Goal: Information Seeking & Learning: Learn about a topic

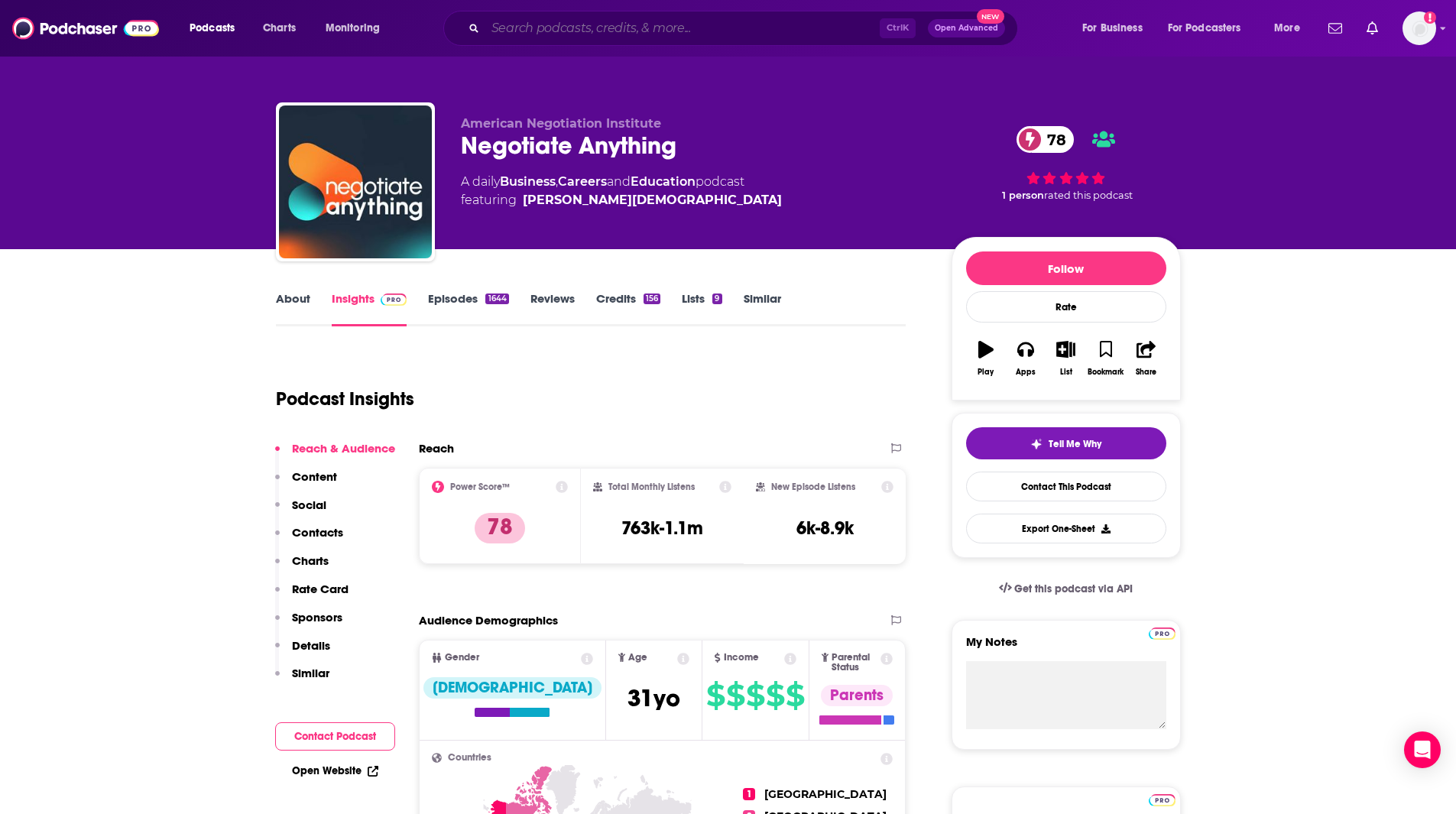
click at [550, 31] on input "Search podcasts, credits, & more..." at bounding box center [682, 28] width 394 height 25
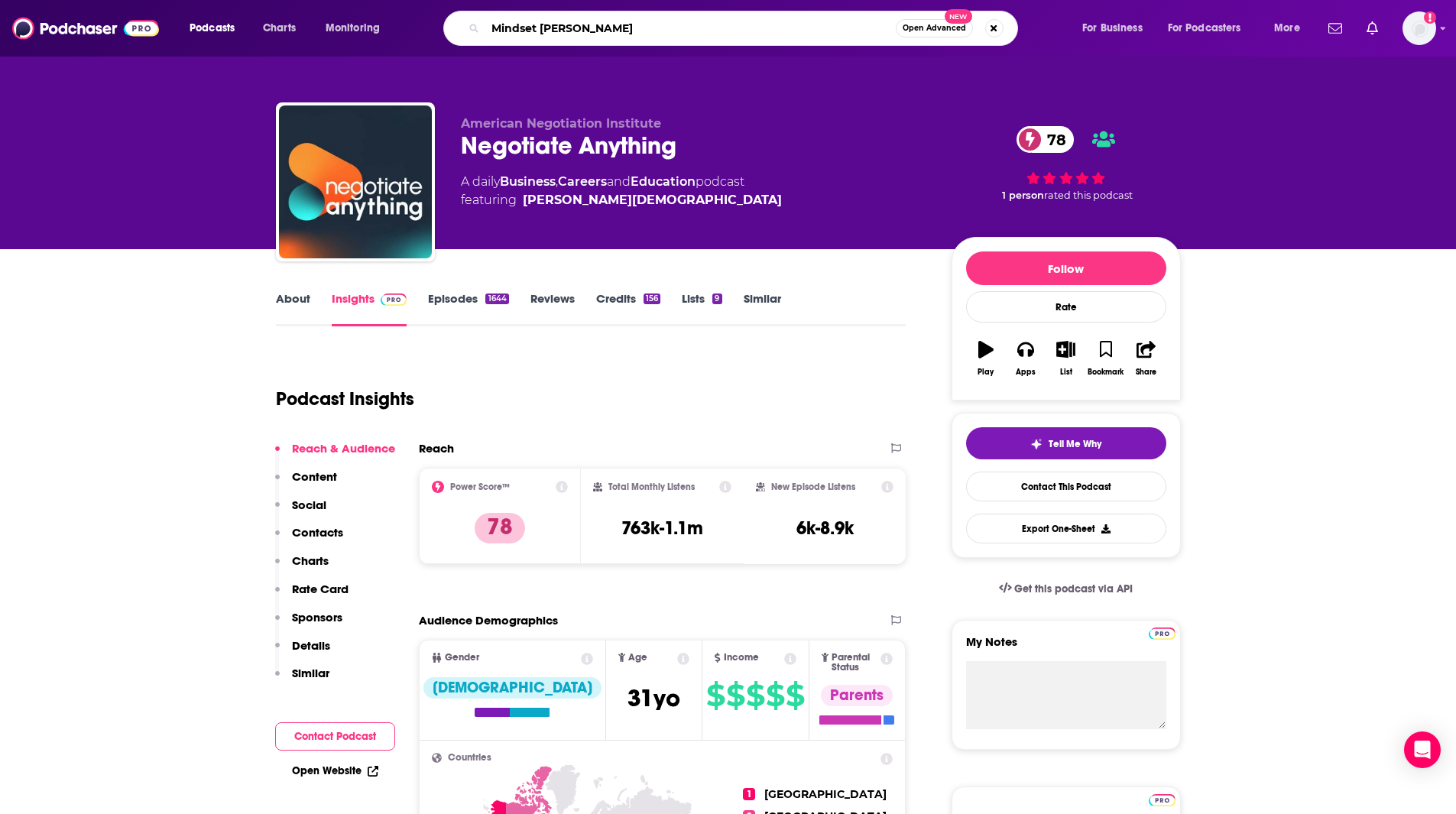
type input "Mindset mentor"
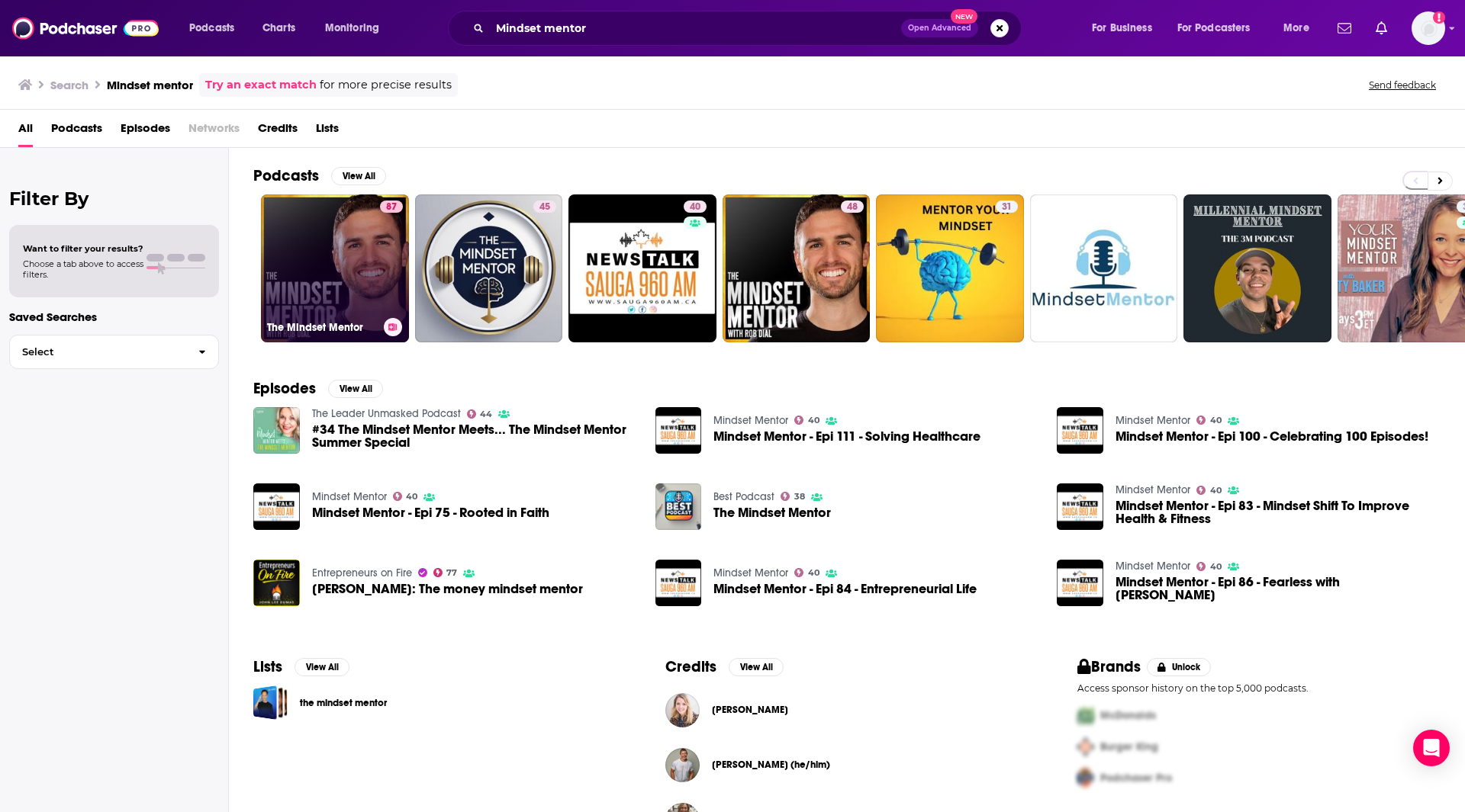
click at [338, 280] on link "87 The Mindset Mentor" at bounding box center [335, 268] width 148 height 148
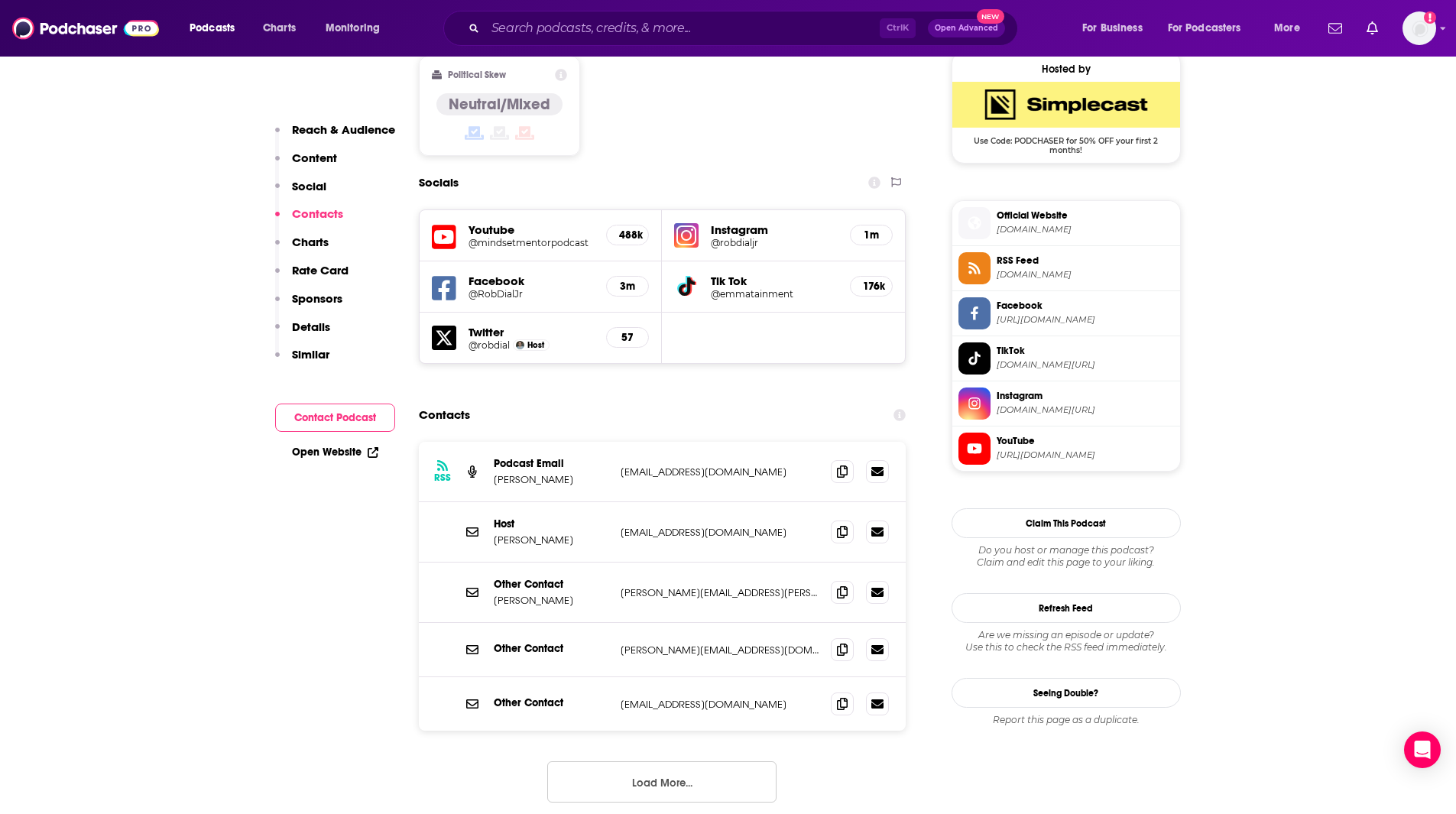
scroll to position [1228, 0]
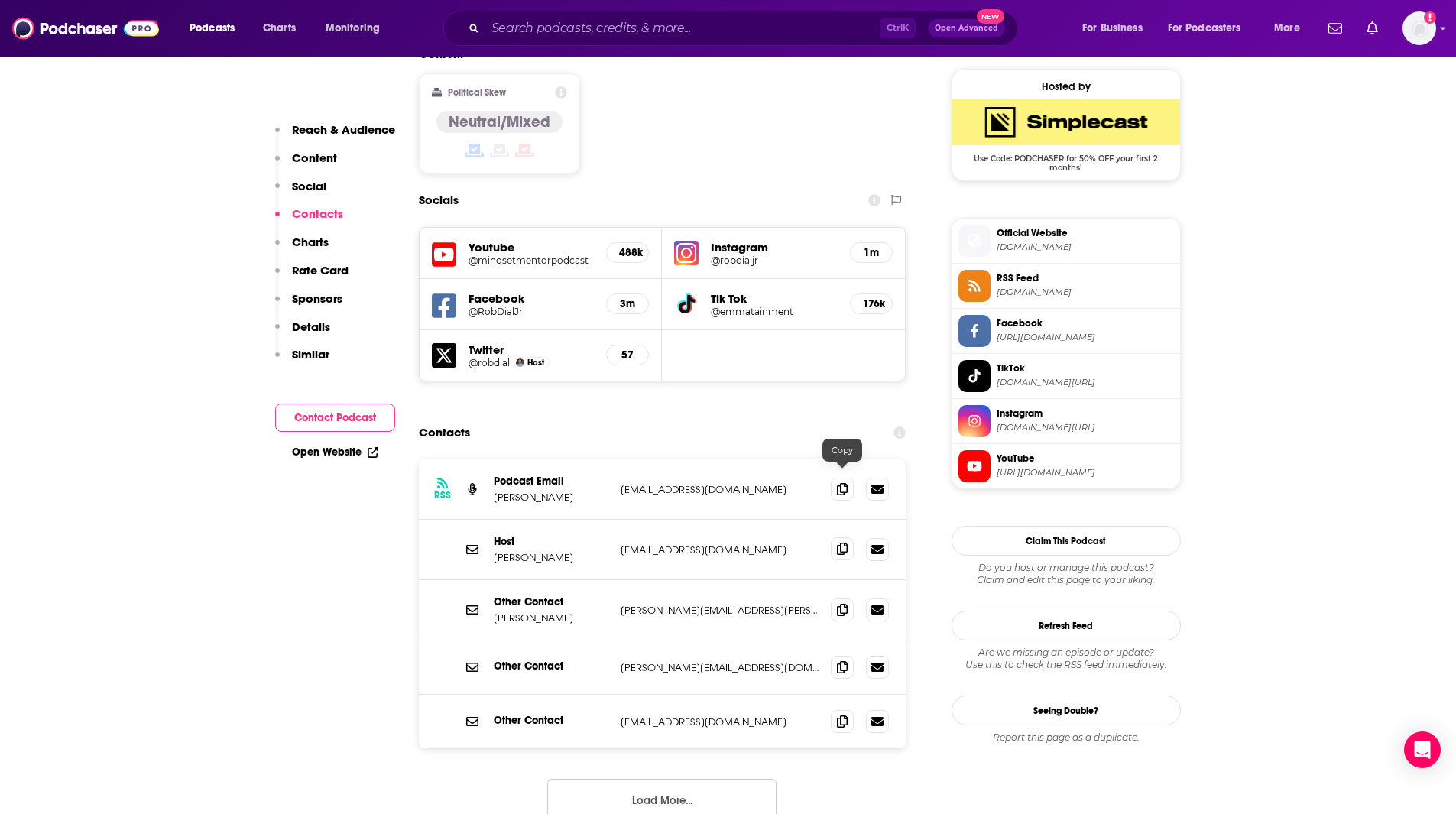
click at [842, 542] on icon at bounding box center [842, 548] width 11 height 12
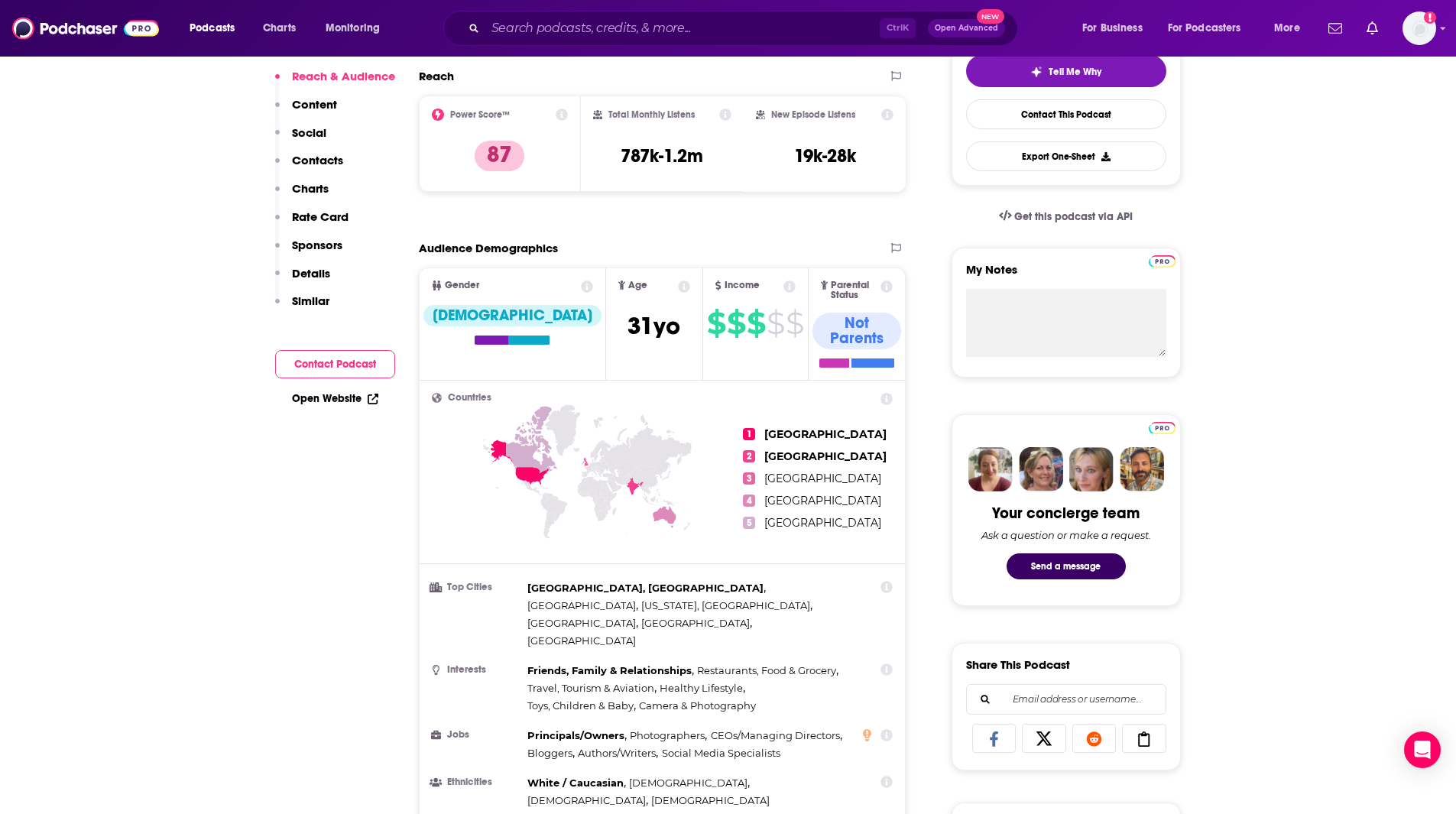
scroll to position [0, 0]
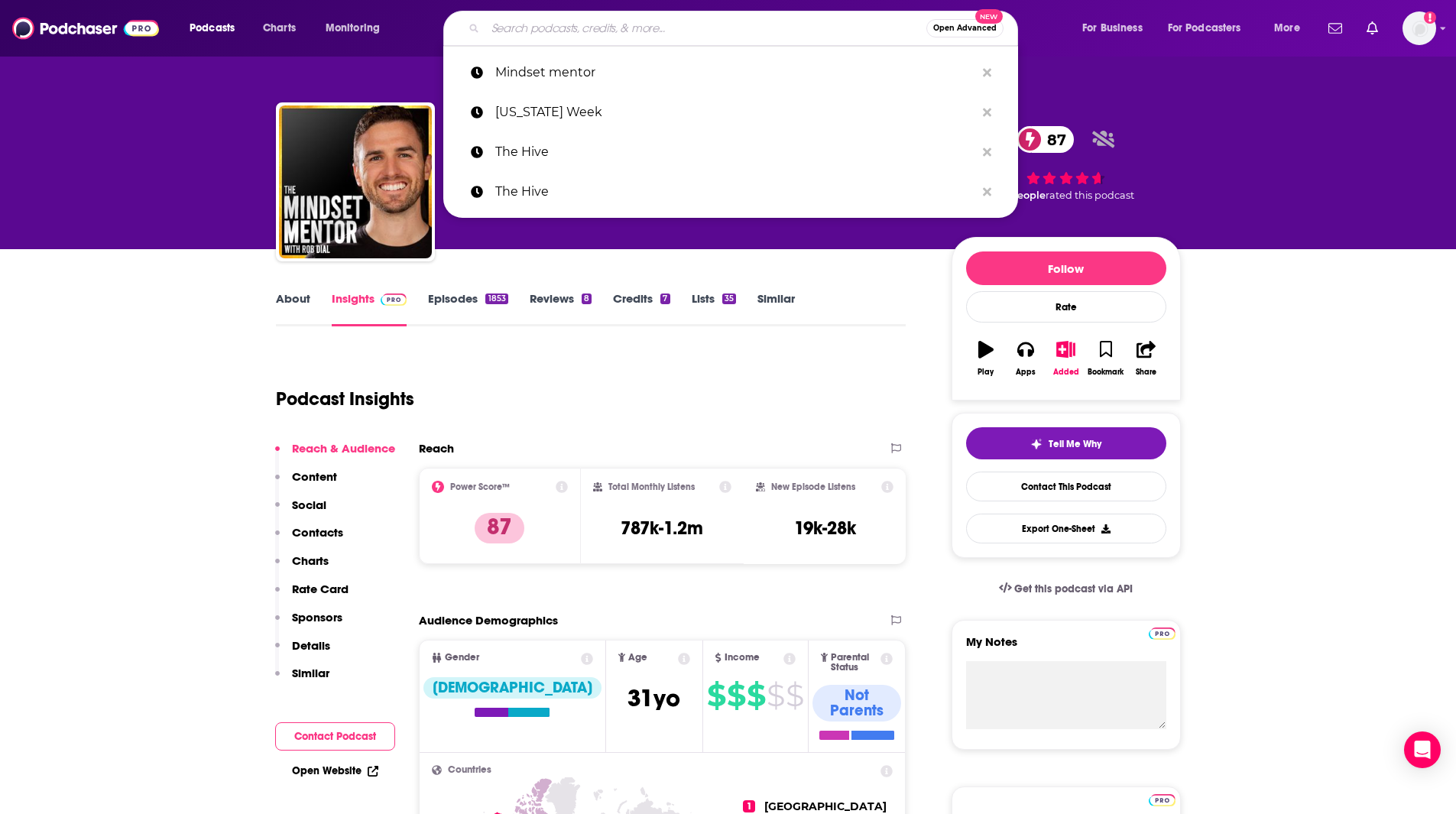
click at [674, 34] on input "Search podcasts, credits, & more..." at bounding box center [706, 28] width 441 height 25
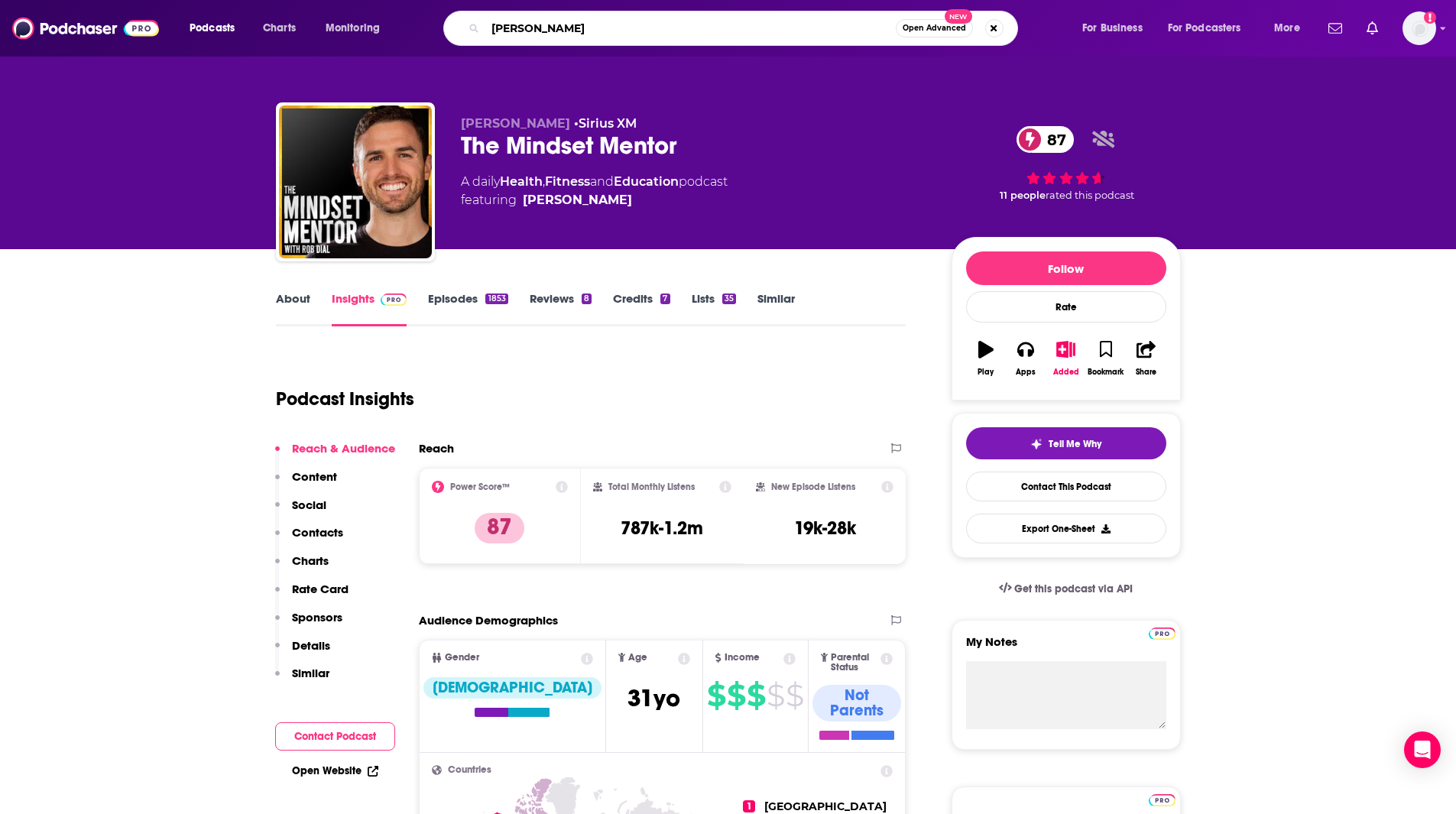
type input "[PERSON_NAME]"
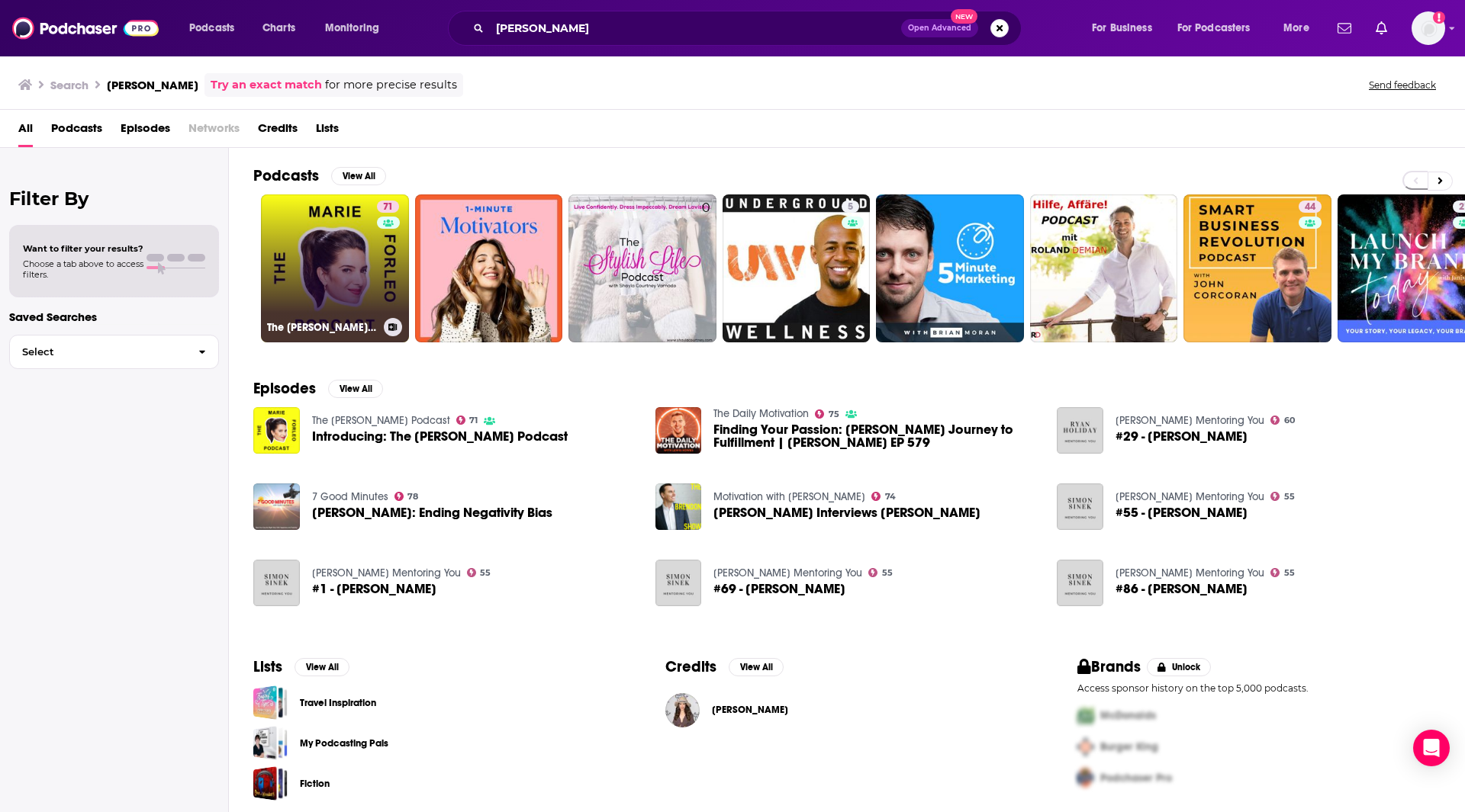
click at [304, 255] on link "71 The [PERSON_NAME] Podcast" at bounding box center [335, 268] width 148 height 148
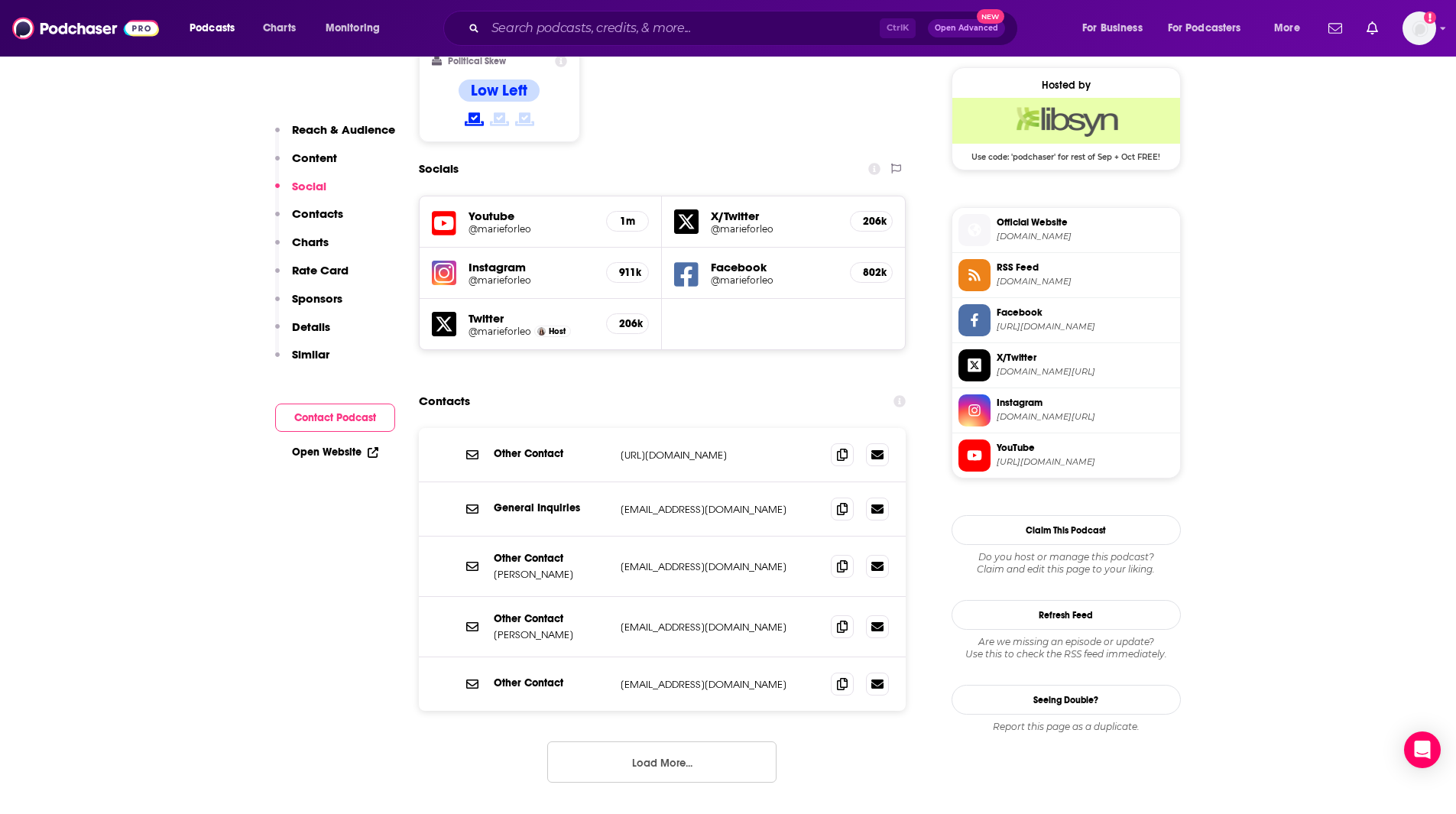
scroll to position [1237, 0]
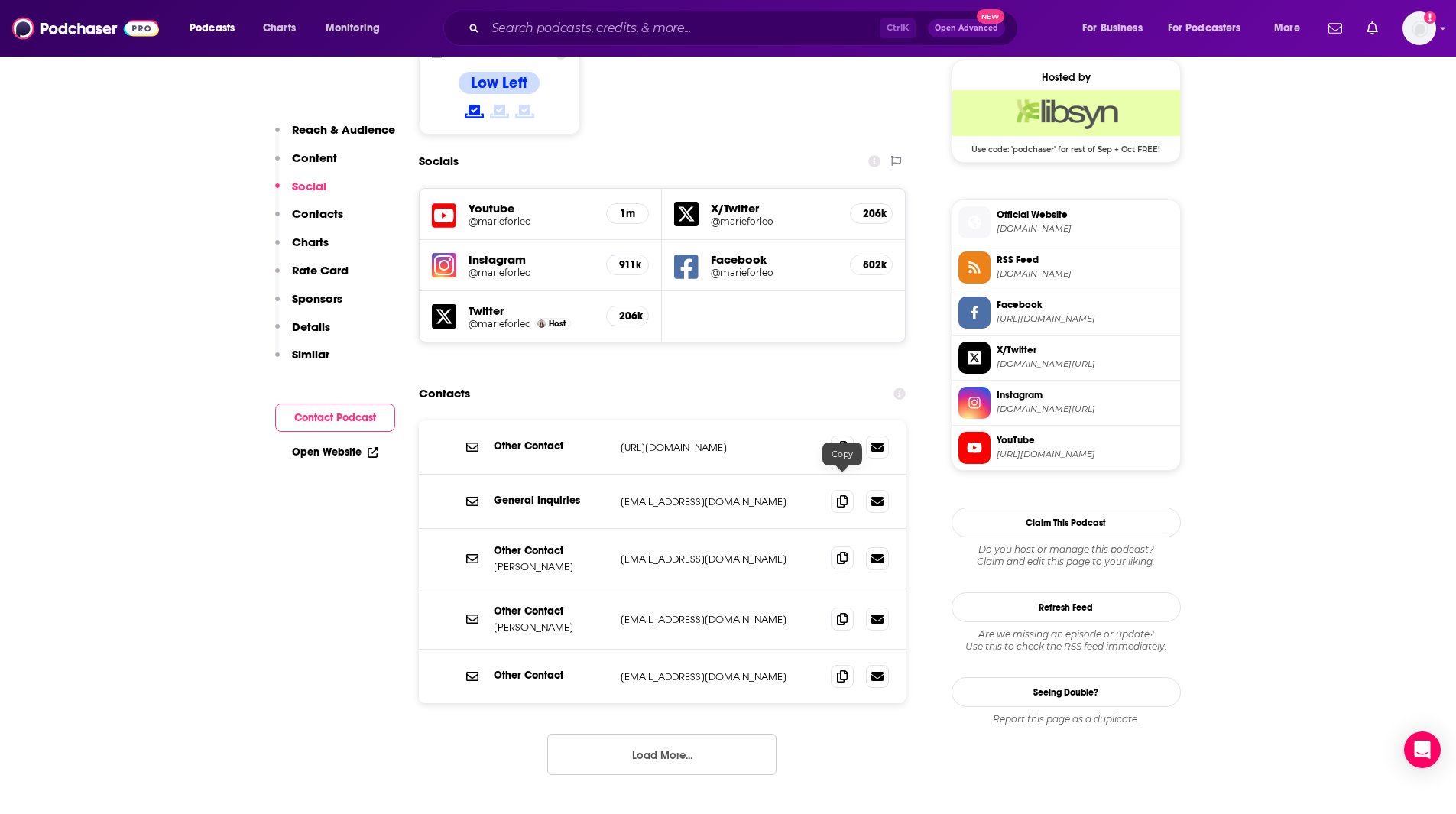
click at [840, 552] on icon at bounding box center [842, 558] width 11 height 12
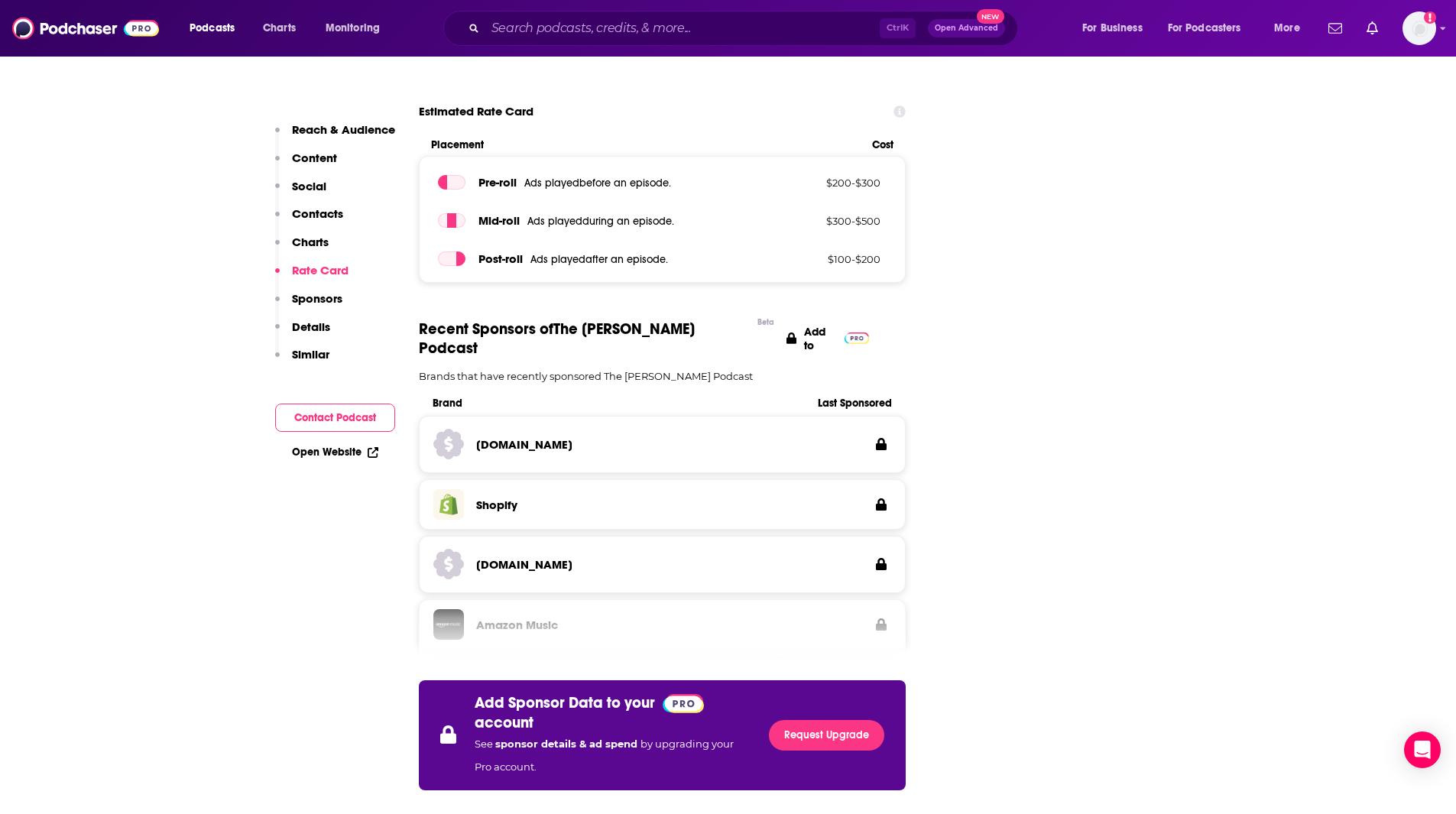
scroll to position [0, 0]
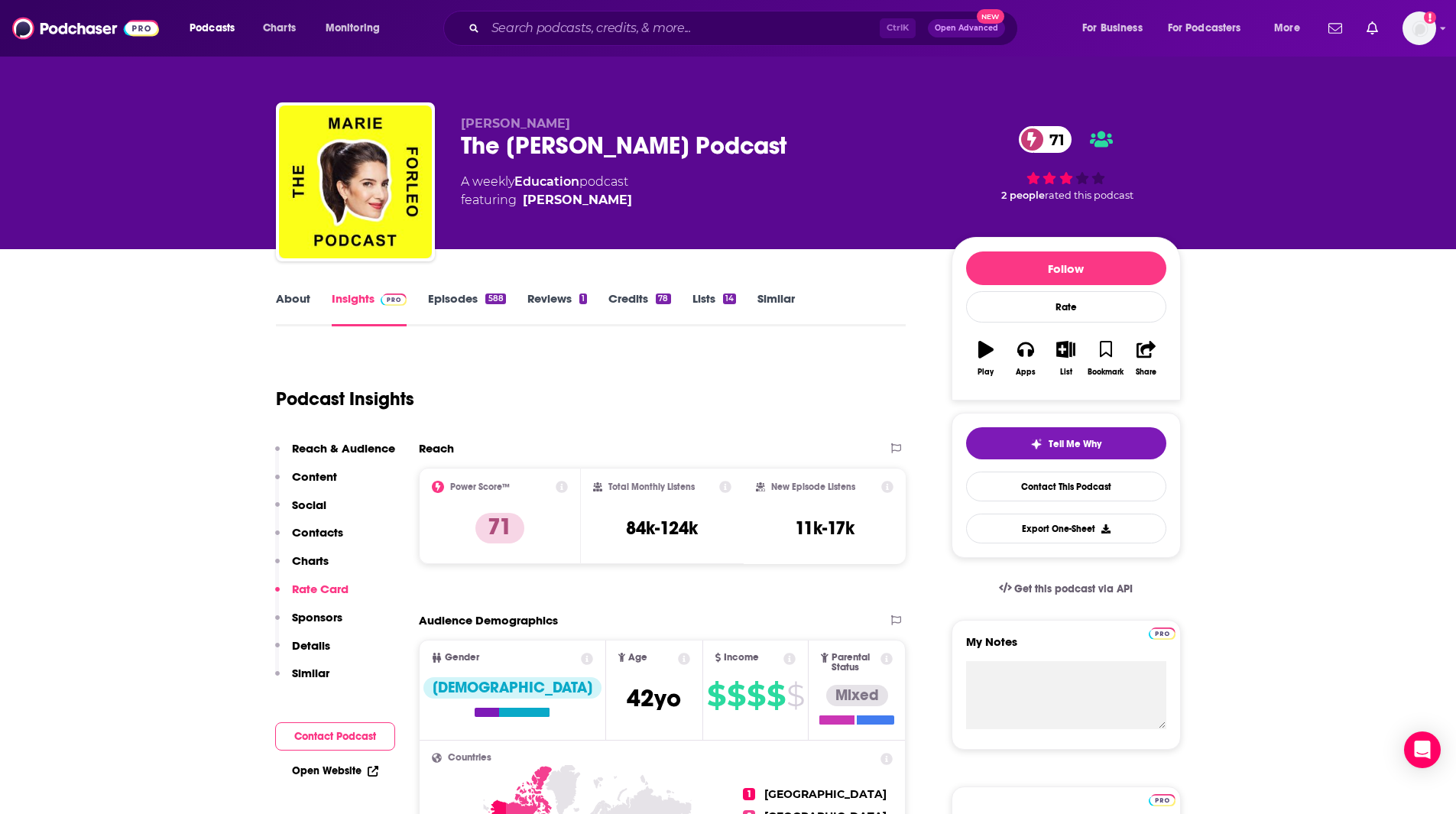
click at [782, 302] on link "Similar" at bounding box center [776, 309] width 37 height 35
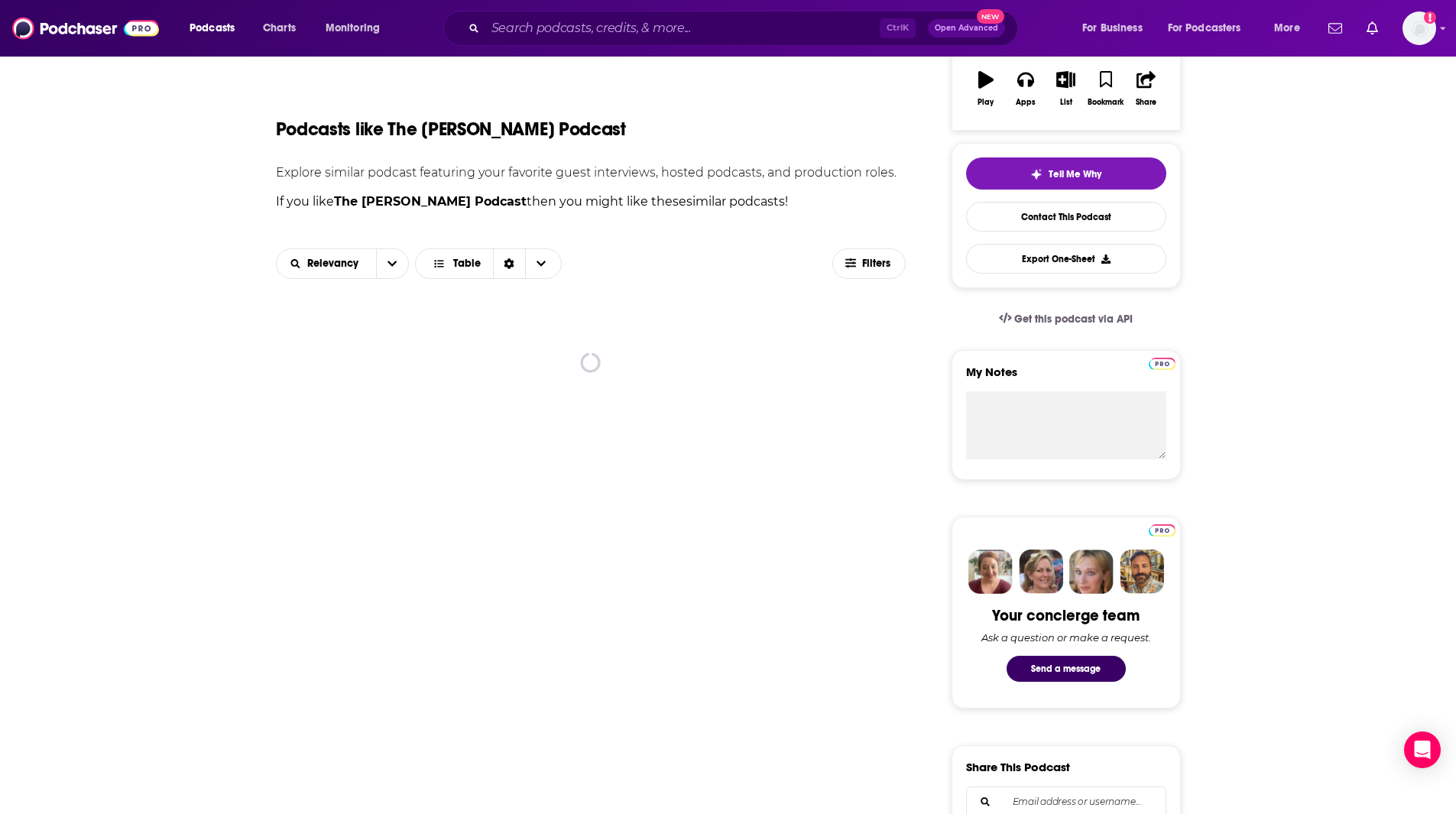
scroll to position [178, 0]
